Goal: Information Seeking & Learning: Learn about a topic

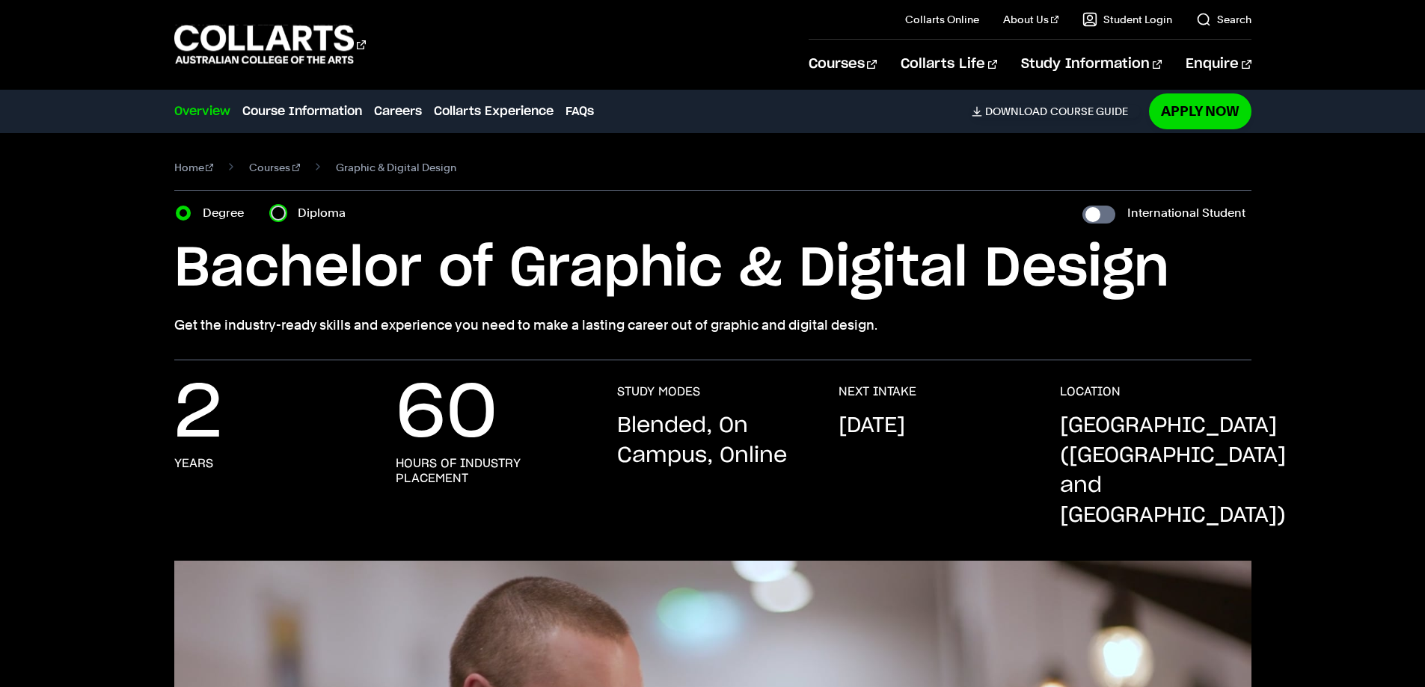
click at [276, 210] on input "Diploma" at bounding box center [278, 213] width 15 height 15
radio input "true"
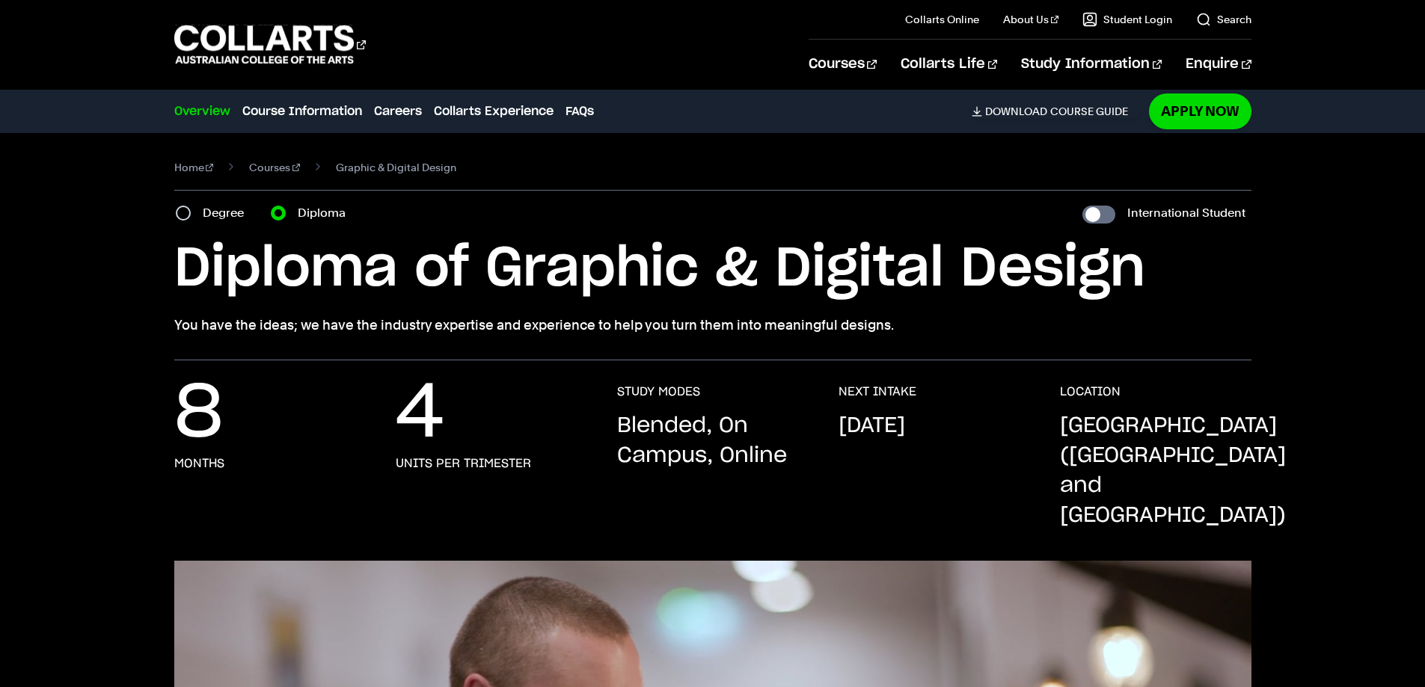
click at [194, 210] on div "Degree" at bounding box center [214, 213] width 77 height 21
click at [184, 208] on input "Degree" at bounding box center [183, 213] width 15 height 15
radio input "true"
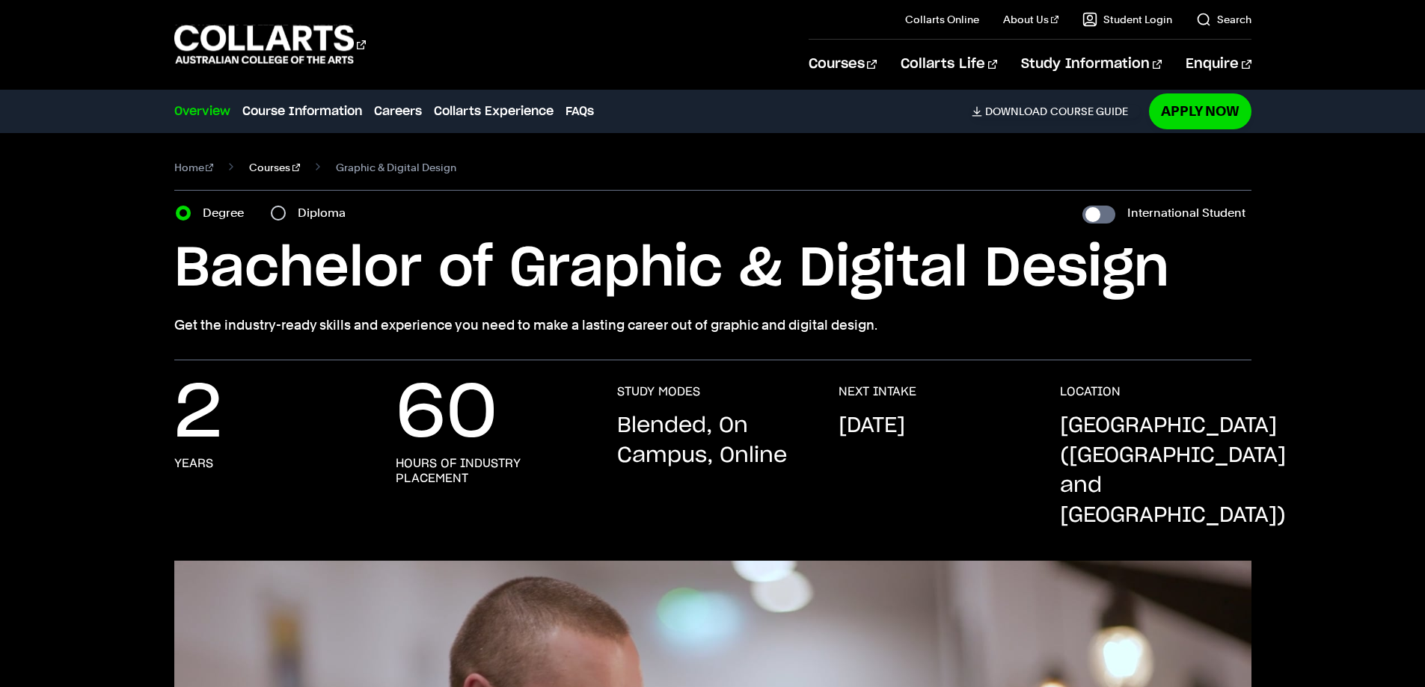
click at [262, 177] on link "Courses" at bounding box center [274, 167] width 51 height 21
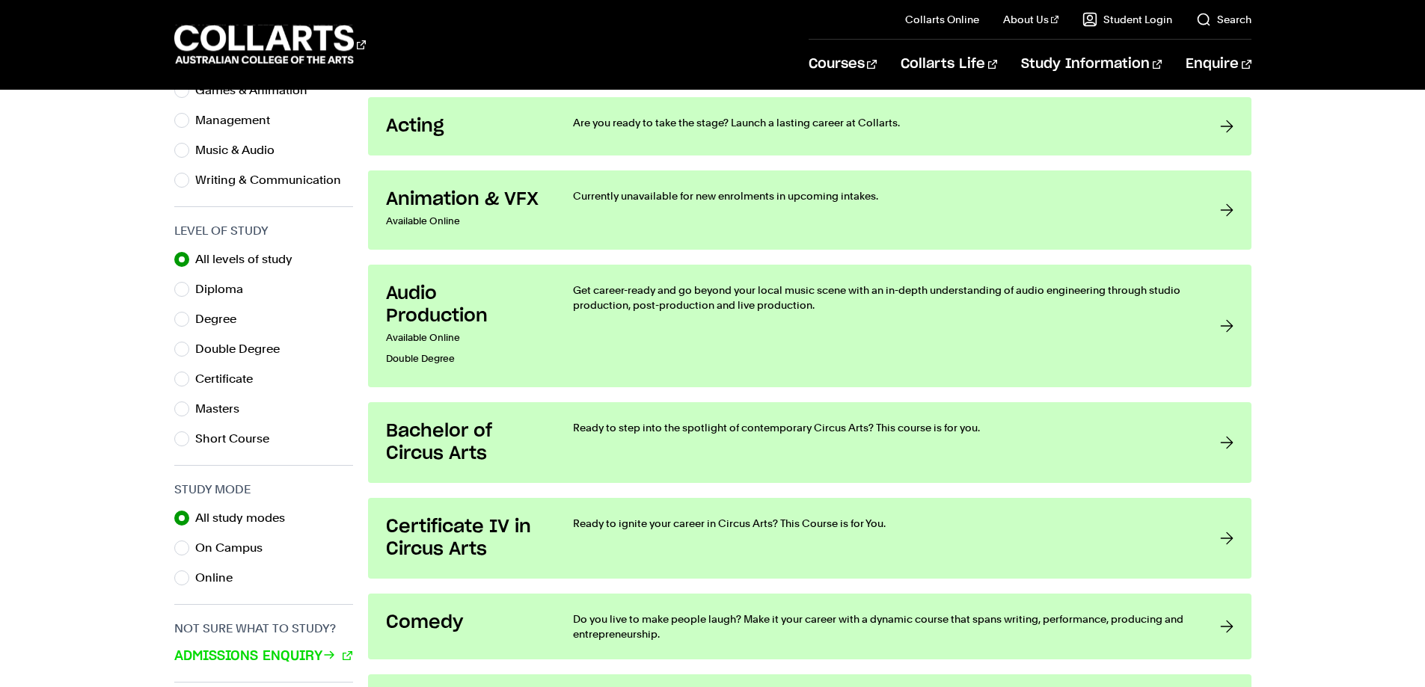
scroll to position [673, 0]
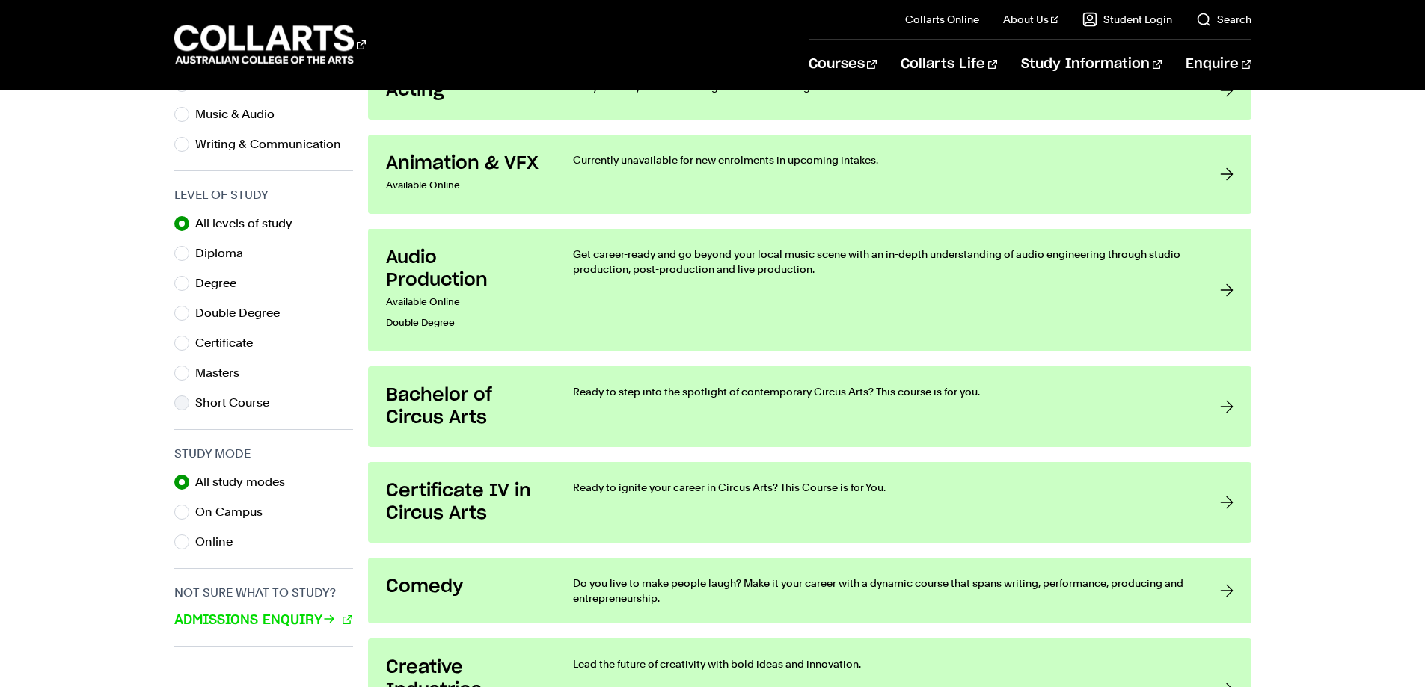
click at [218, 398] on label "Short Course" at bounding box center [238, 403] width 86 height 21
click at [189, 398] on input "Short Course" at bounding box center [181, 403] width 15 height 15
radio input "true"
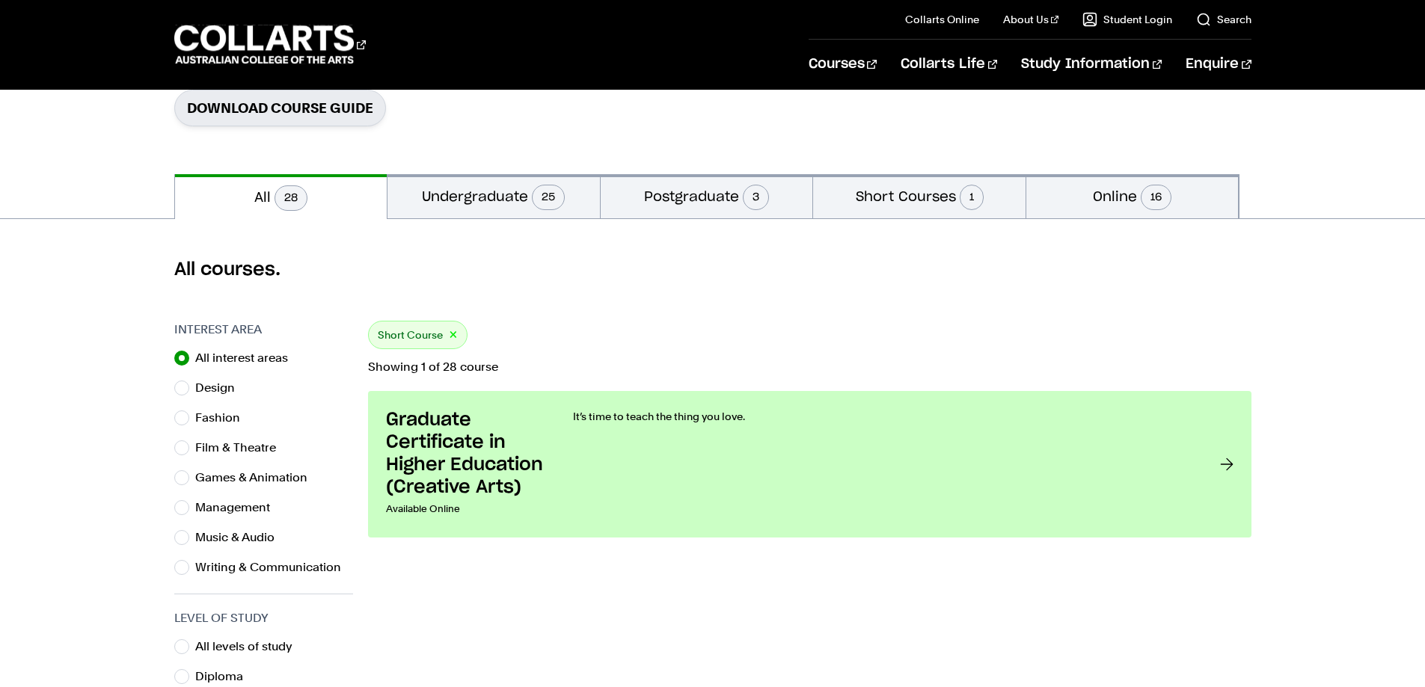
scroll to position [224, 0]
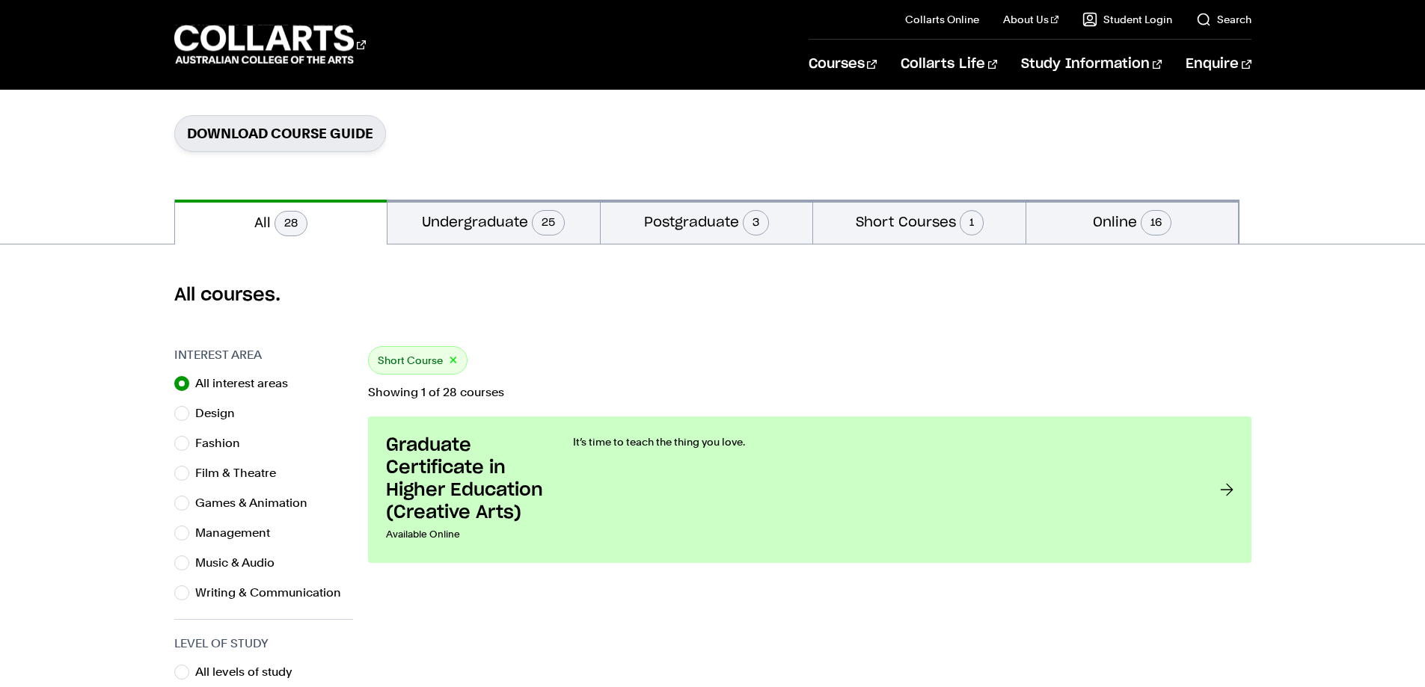
scroll to position [673, 0]
